Goal: Task Accomplishment & Management: Manage account settings

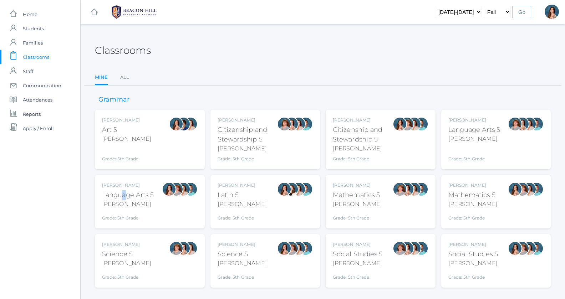
click at [124, 197] on div "Language Arts 5" at bounding box center [128, 195] width 52 height 10
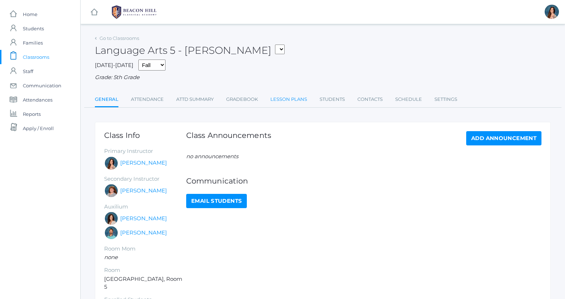
click at [282, 98] on link "Lesson Plans" at bounding box center [288, 99] width 37 height 14
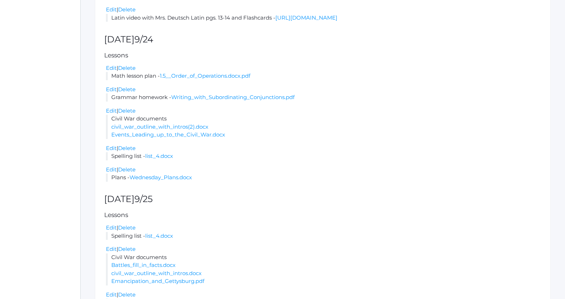
scroll to position [459, 0]
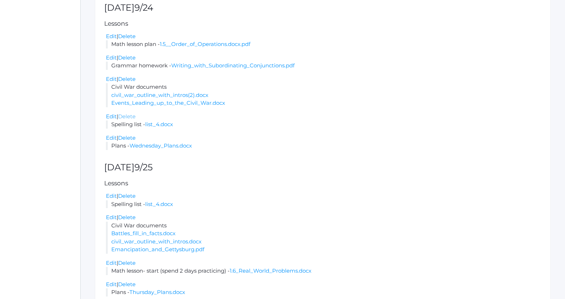
click at [126, 120] on link "Delete" at bounding box center [126, 116] width 17 height 7
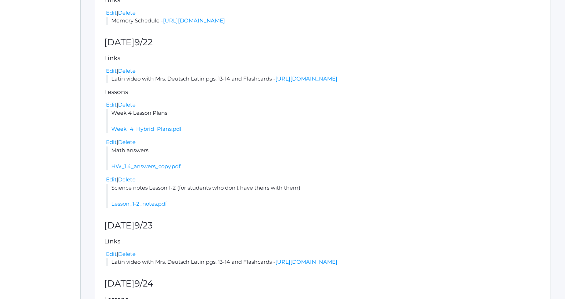
scroll to position [141, 0]
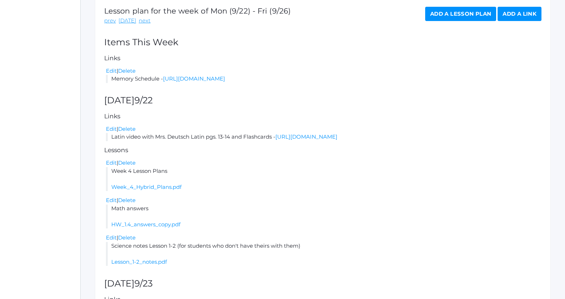
click at [458, 18] on link "Add a Lesson Plan" at bounding box center [460, 14] width 71 height 14
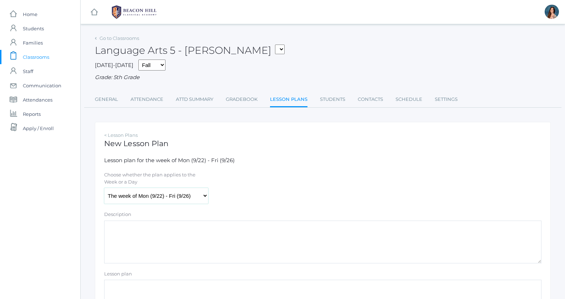
select select "2025-09-24"
click option "Wednesday (9/24)" at bounding box center [0, 0] width 0 height 0
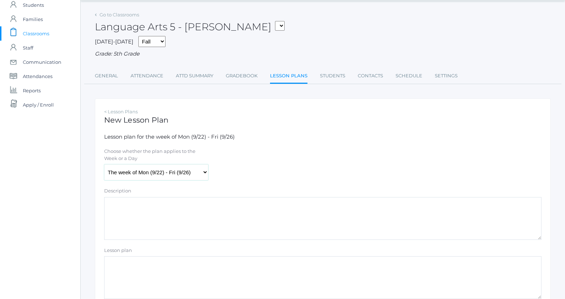
scroll to position [111, 0]
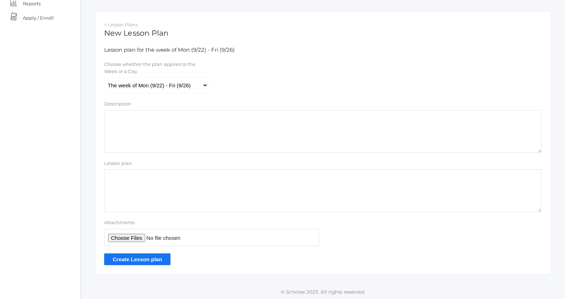
click at [121, 177] on textarea "Lesson plan" at bounding box center [322, 190] width 437 height 43
type textarea "spelling list 4"
click at [110, 234] on input "Attachments" at bounding box center [211, 237] width 215 height 17
type input "C:\fakepath\list 4.pdf"
click at [150, 259] on input "Create Lesson plan" at bounding box center [137, 260] width 66 height 12
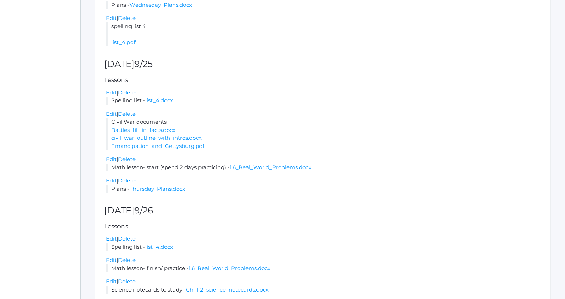
scroll to position [641, 0]
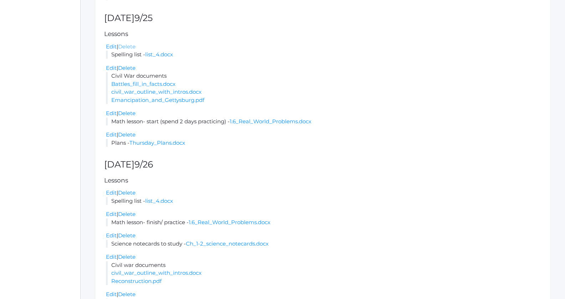
click at [129, 50] on link "Delete" at bounding box center [126, 46] width 17 height 7
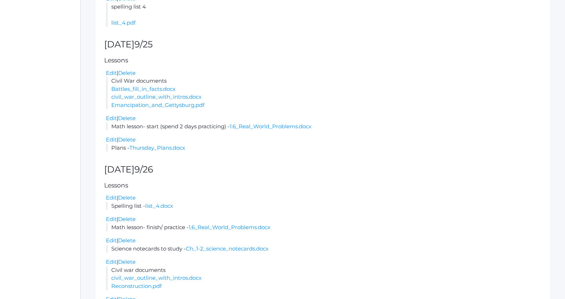
scroll to position [696, 0]
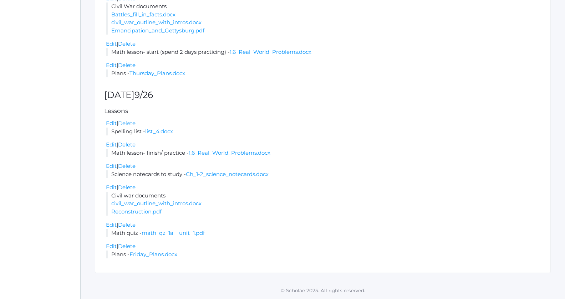
click at [129, 123] on link "Delete" at bounding box center [126, 123] width 17 height 7
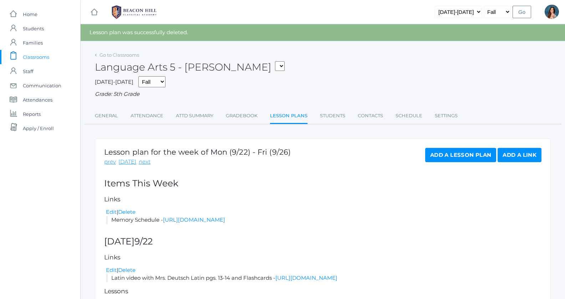
click at [275, 61] on select "05ART - Art 5 Salazar 05CITIZEN - Citizenship and Stewardship 5 Salazar 05CITIZ…" at bounding box center [280, 66] width 10 height 10
select select "1968"
click option "05LA - Language Arts 5 [PERSON_NAME]" at bounding box center [0, 0] width 0 height 0
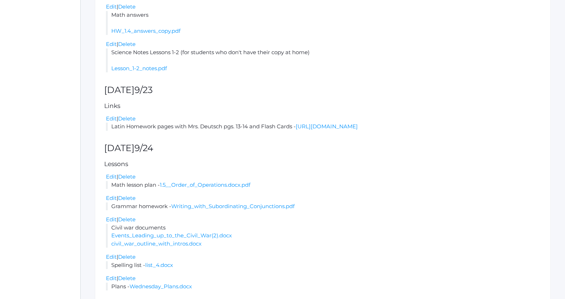
scroll to position [429, 0]
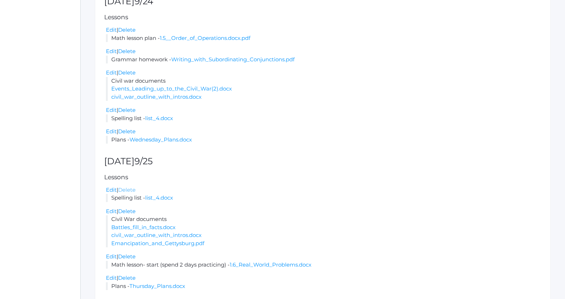
click at [122, 189] on link "Delete" at bounding box center [126, 190] width 17 height 7
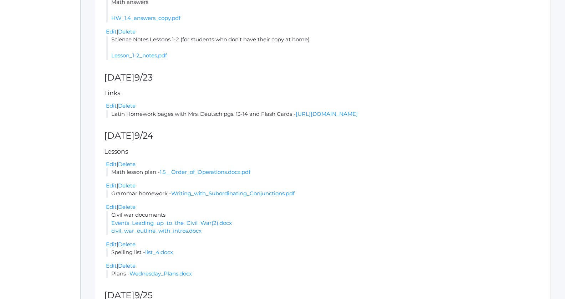
scroll to position [371, 0]
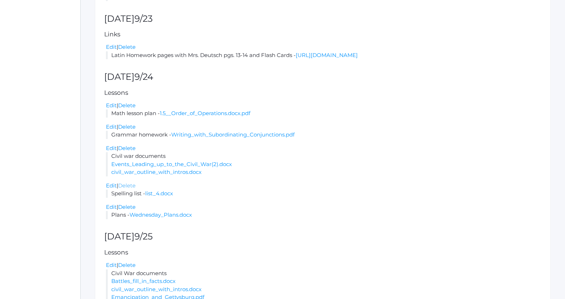
click at [123, 184] on link "Delete" at bounding box center [126, 185] width 17 height 7
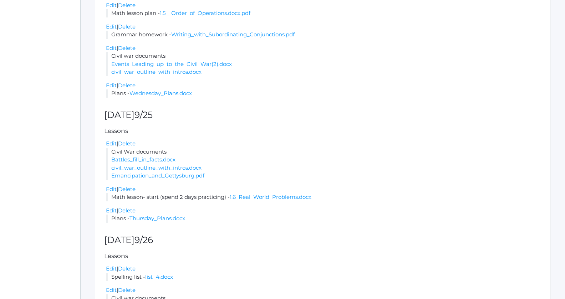
scroll to position [615, 0]
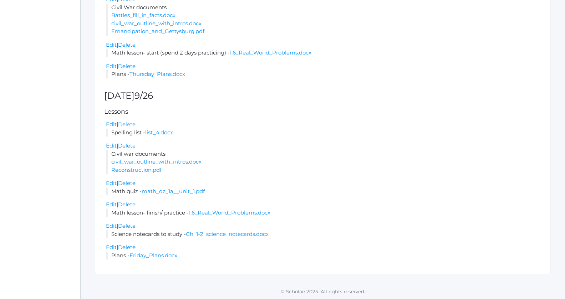
click at [131, 124] on link "Delete" at bounding box center [126, 124] width 17 height 7
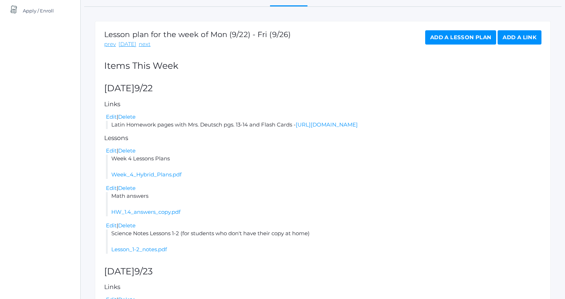
scroll to position [94, 0]
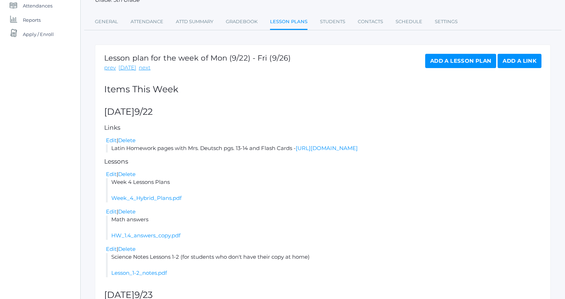
click at [437, 58] on link "Add a Lesson Plan" at bounding box center [460, 61] width 71 height 14
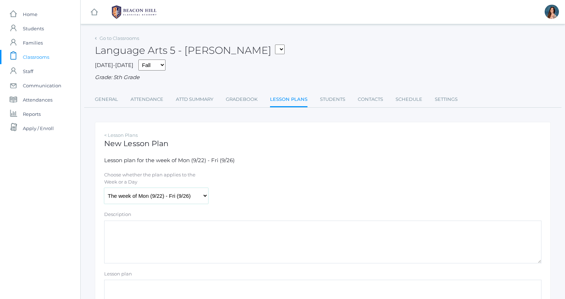
select select "[DATE]"
click option "[DATE] (9/24)" at bounding box center [0, 0] width 0 height 0
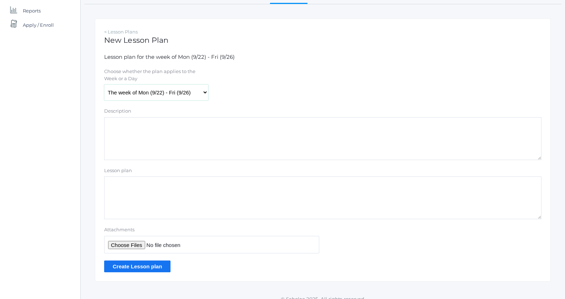
scroll to position [111, 0]
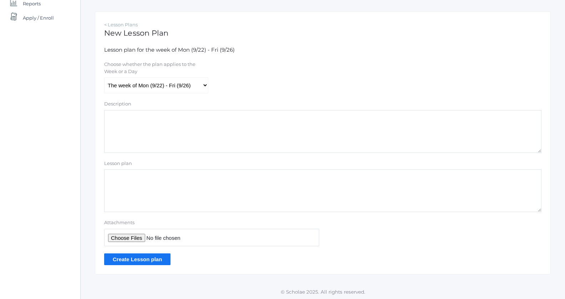
click at [109, 180] on textarea "Lesson plan" at bounding box center [322, 190] width 437 height 43
type textarea "Spelling List 4"
click at [116, 238] on input "Attachments" at bounding box center [211, 237] width 215 height 17
type input "C:\fakepath\list 4.pdf"
click at [147, 256] on input "Create Lesson plan" at bounding box center [137, 260] width 66 height 12
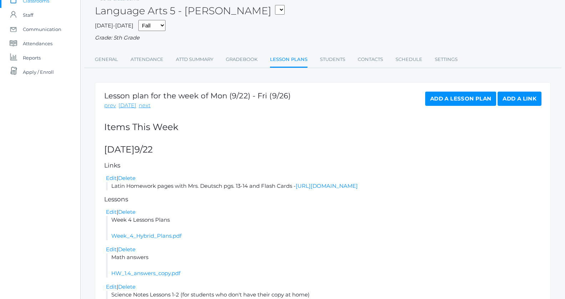
scroll to position [59, 0]
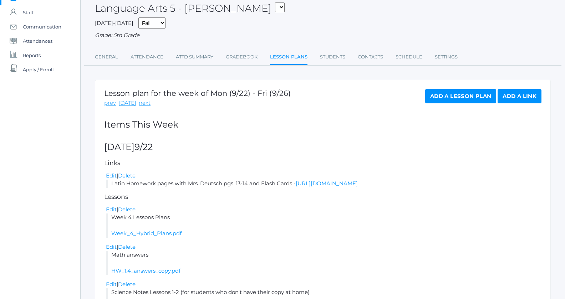
click at [450, 99] on link "Add a Lesson Plan" at bounding box center [460, 96] width 71 height 14
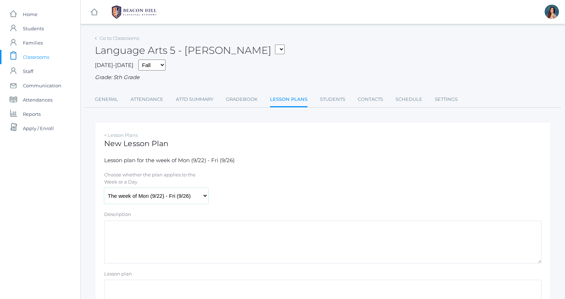
select select "2025-09-25"
click option "Thursday (9/25)" at bounding box center [0, 0] width 0 height 0
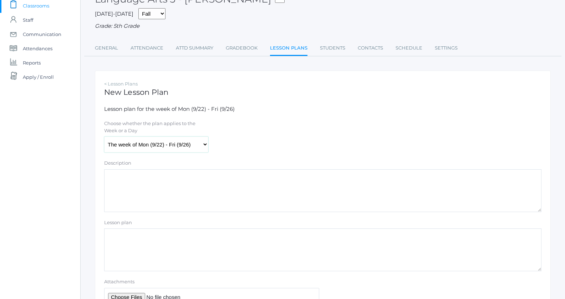
scroll to position [88, 0]
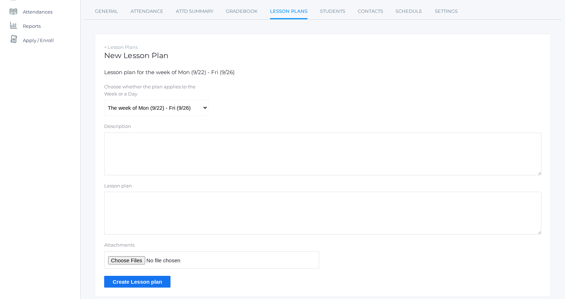
click at [121, 200] on textarea "Lesson plan" at bounding box center [322, 213] width 437 height 43
type textarea "Lesson 4 list"
click at [120, 258] on input "Attachments" at bounding box center [211, 259] width 215 height 17
type input "C:\fakepath\list 4.pdf"
click at [132, 200] on textarea "Lesson 4 list" at bounding box center [322, 213] width 437 height 43
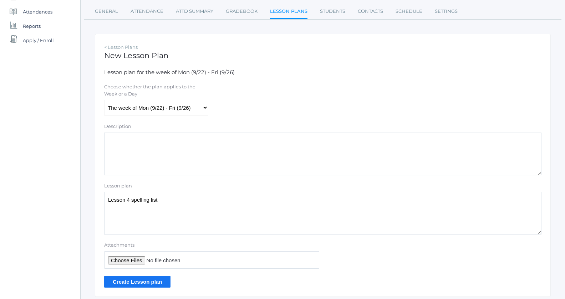
drag, startPoint x: 126, startPoint y: 200, endPoint x: 108, endPoint y: 200, distance: 18.2
click at [108, 200] on textarea "Lesson 4 spelling list" at bounding box center [322, 213] width 437 height 43
type textarea "List 4 spelling list"
click at [118, 279] on input "Create Lesson plan" at bounding box center [137, 282] width 66 height 12
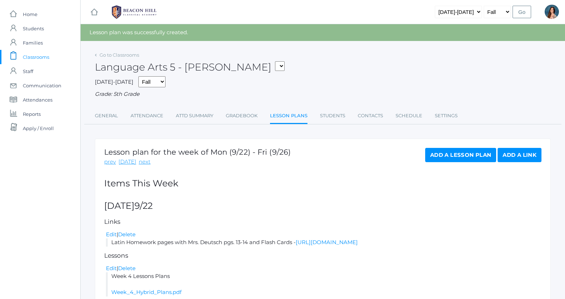
click at [457, 154] on link "Add a Lesson Plan" at bounding box center [460, 155] width 71 height 14
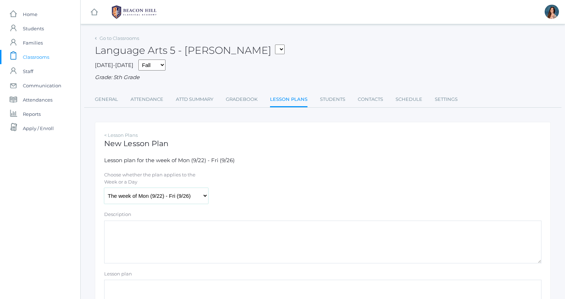
select select "2025-09-26"
click option "[DATE] (9/26)" at bounding box center [0, 0] width 0 height 0
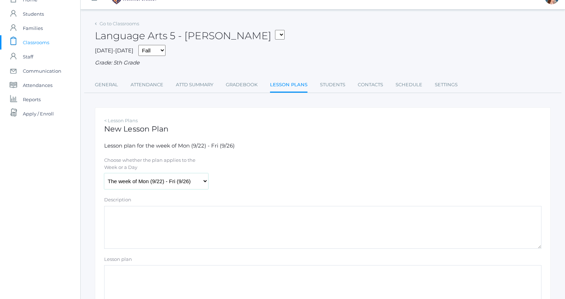
scroll to position [59, 0]
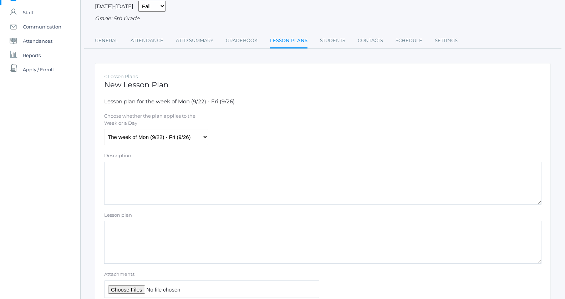
click at [119, 221] on textarea "Lesson plan" at bounding box center [322, 242] width 437 height 43
click at [108, 229] on textarea "list 4" at bounding box center [322, 242] width 437 height 43
type textarea "spelling list 4"
click at [128, 290] on input "Attachments" at bounding box center [211, 289] width 215 height 17
type input "C:\fakepath\list 4.pdf"
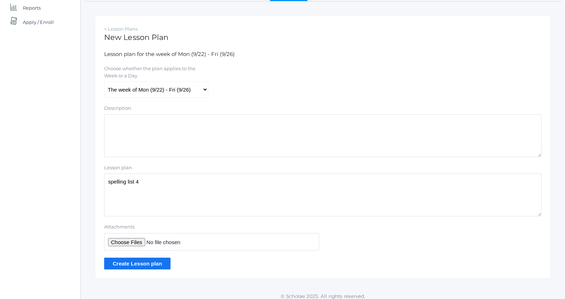
scroll to position [111, 0]
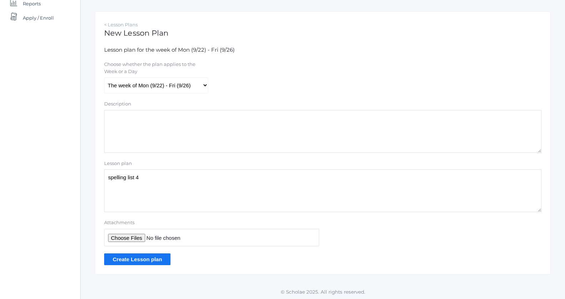
click at [119, 257] on input "Create Lesson plan" at bounding box center [137, 260] width 66 height 12
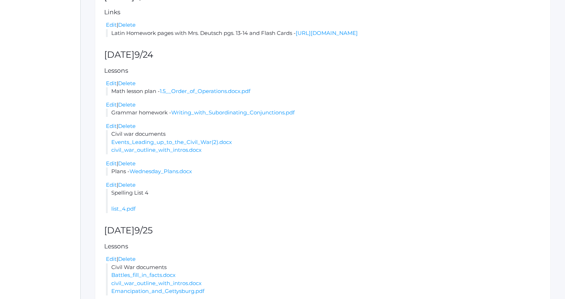
scroll to position [394, 0]
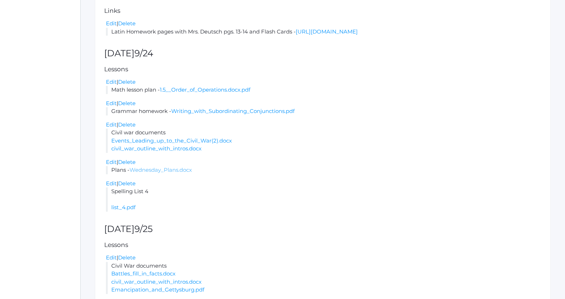
click at [149, 168] on link "Wednesday_Plans.docx" at bounding box center [160, 170] width 62 height 7
